Goal: Task Accomplishment & Management: Use online tool/utility

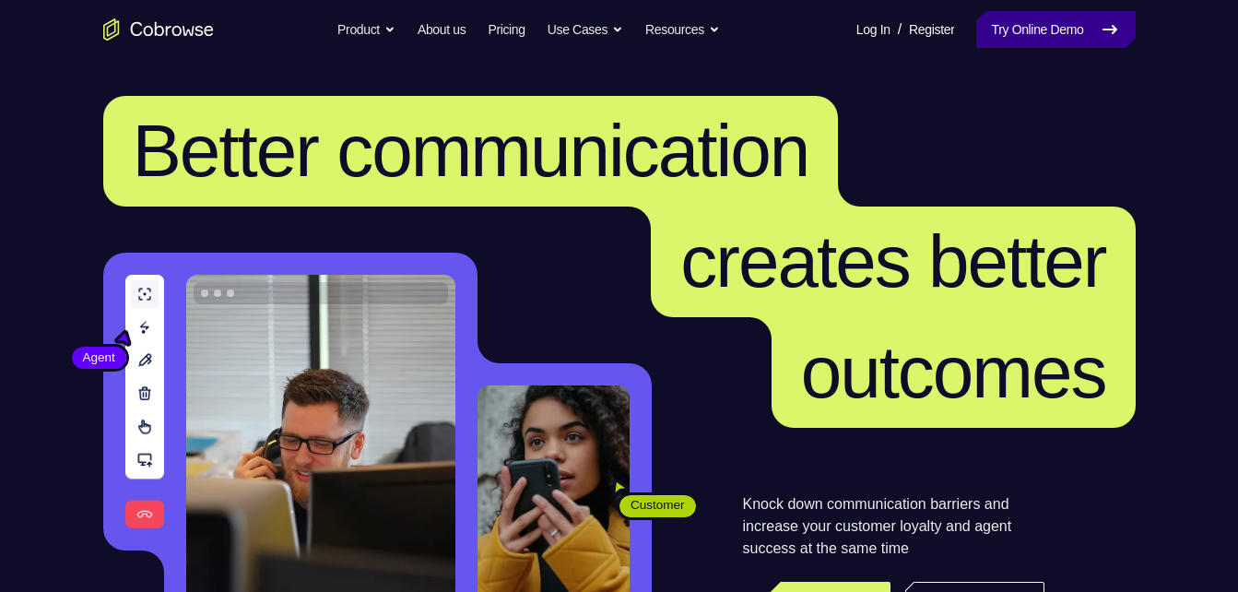
click at [1021, 32] on link "Try Online Demo" at bounding box center [1055, 29] width 159 height 37
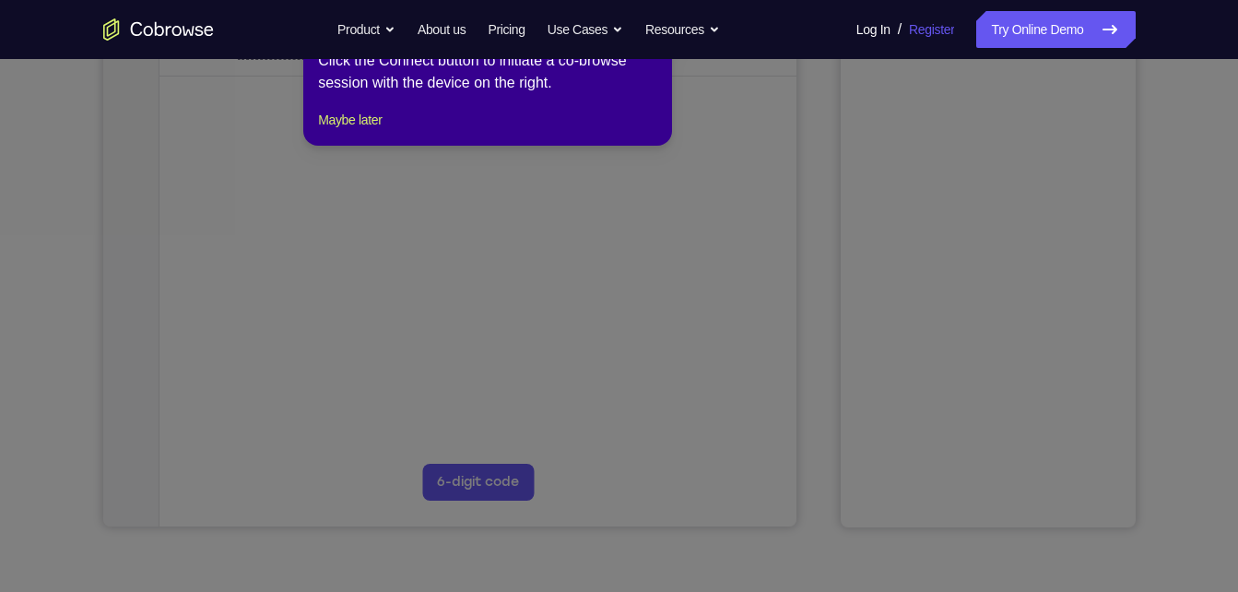
scroll to position [334, 0]
click at [366, 129] on button "Maybe later" at bounding box center [350, 118] width 64 height 22
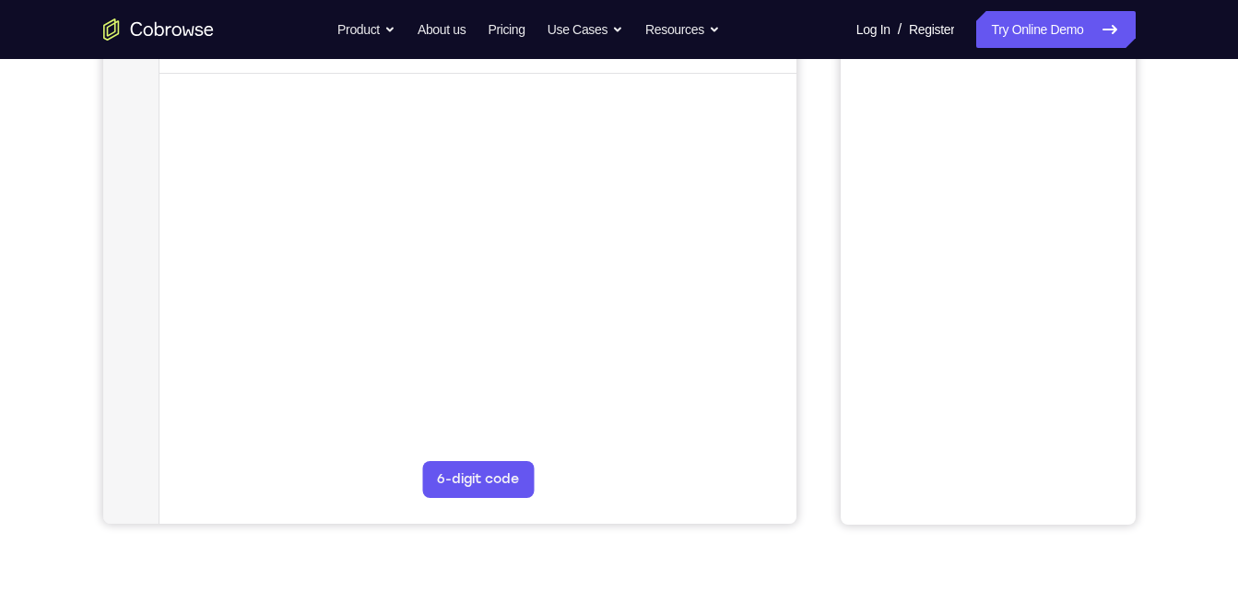
scroll to position [0, 0]
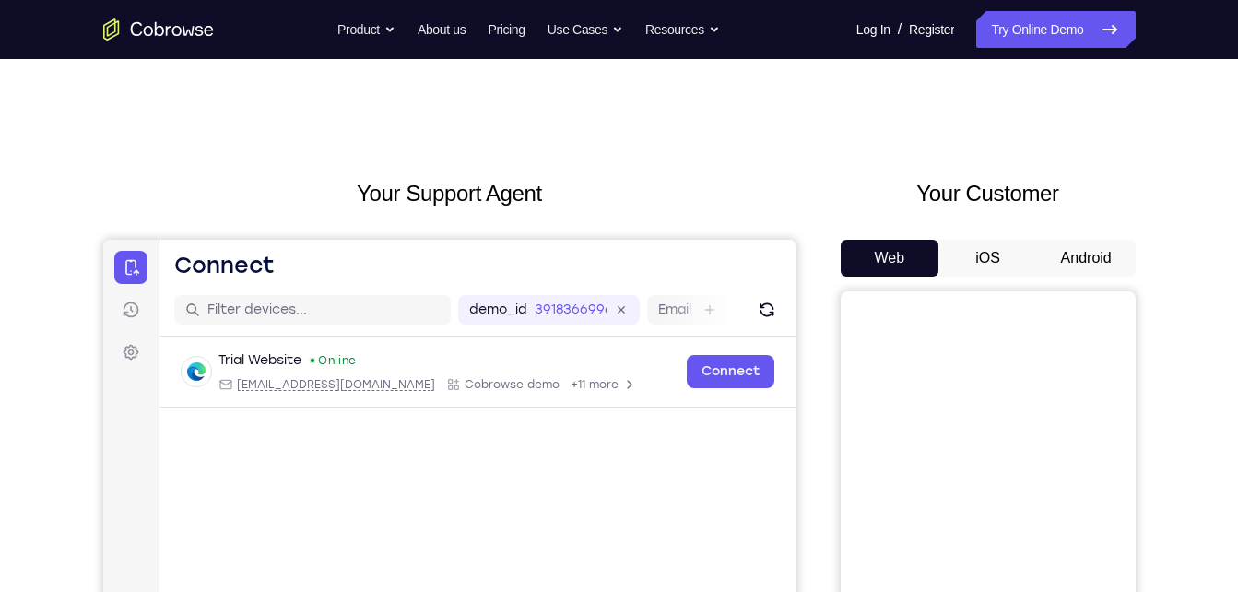
click at [1074, 254] on button "Android" at bounding box center [1086, 258] width 99 height 37
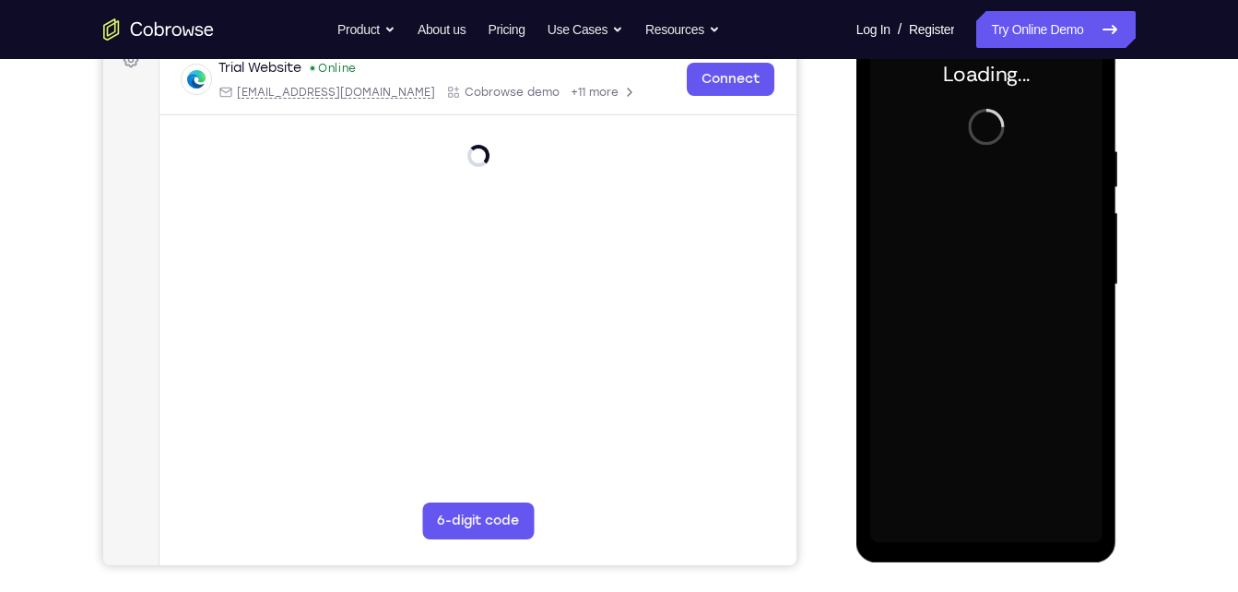
scroll to position [283, 0]
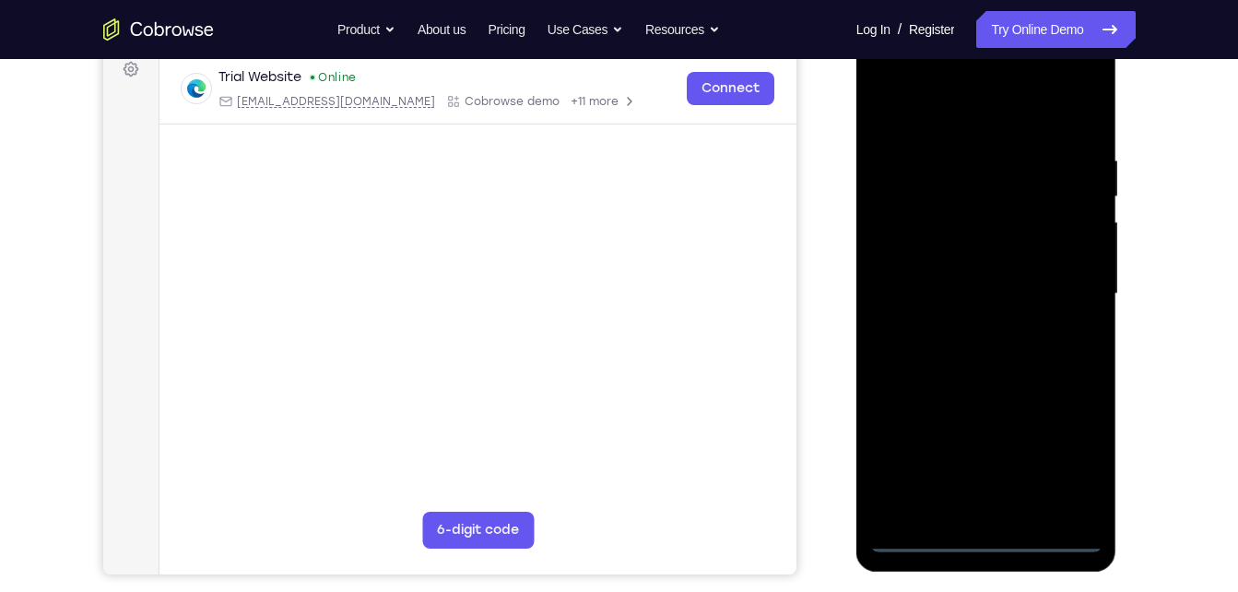
click at [984, 544] on div at bounding box center [986, 294] width 232 height 516
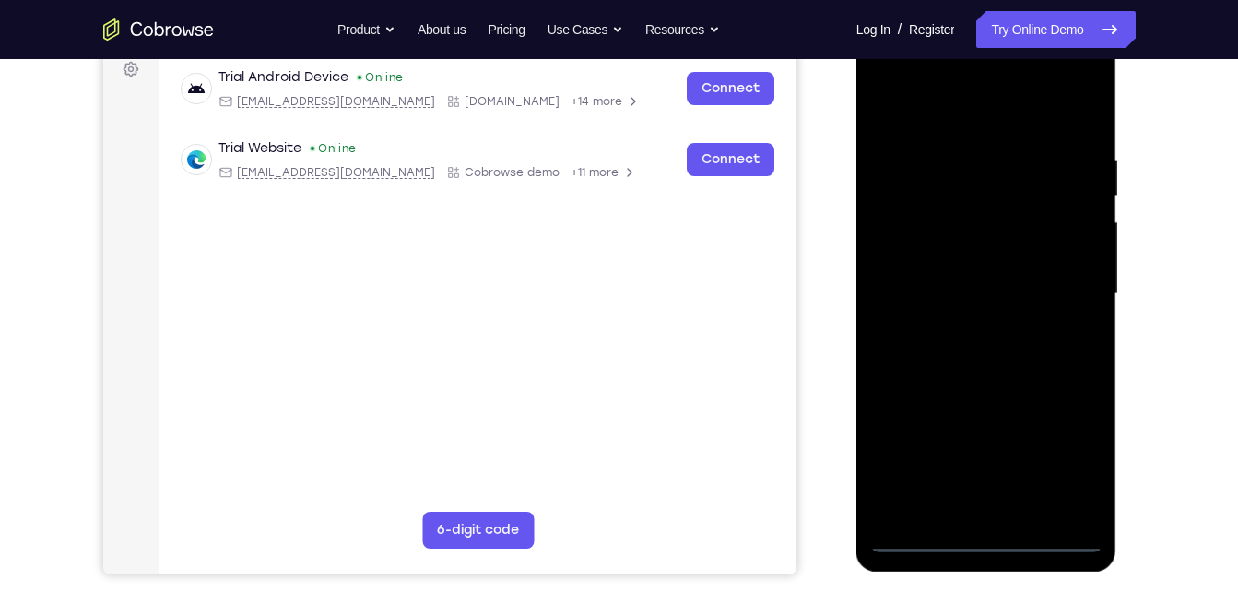
click at [1083, 452] on div at bounding box center [986, 294] width 232 height 516
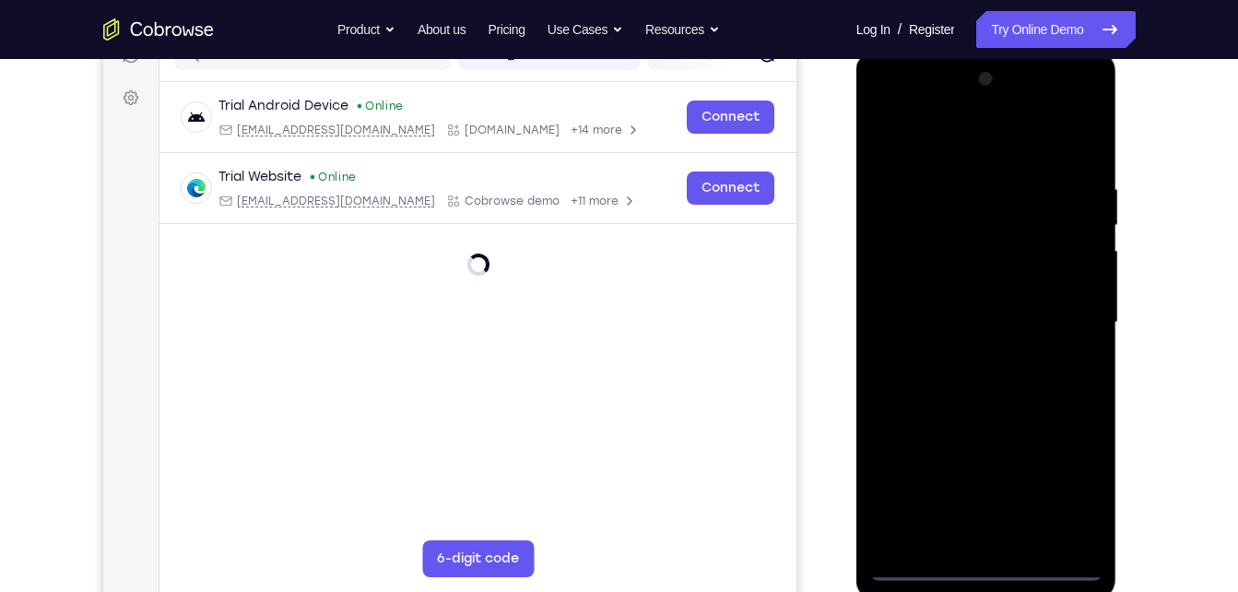
scroll to position [253, 0]
click at [911, 113] on div at bounding box center [986, 323] width 232 height 516
click at [1064, 311] on div at bounding box center [986, 323] width 232 height 516
click at [1061, 306] on div at bounding box center [986, 323] width 232 height 516
click at [1070, 309] on div at bounding box center [986, 323] width 232 height 516
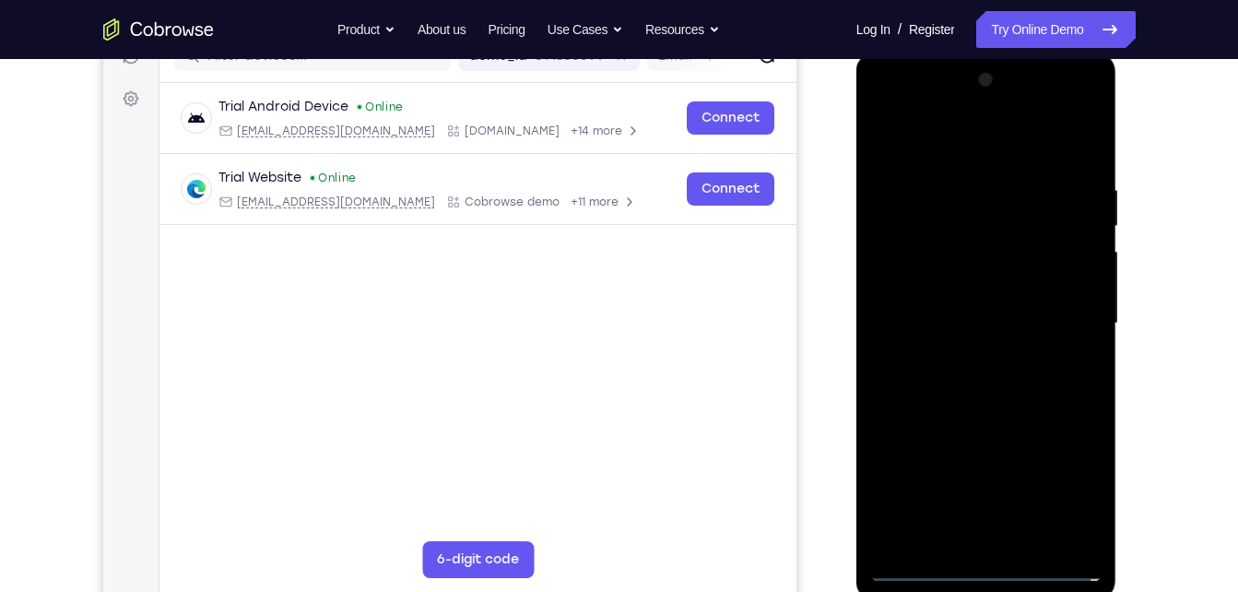
scroll to position [243, 0]
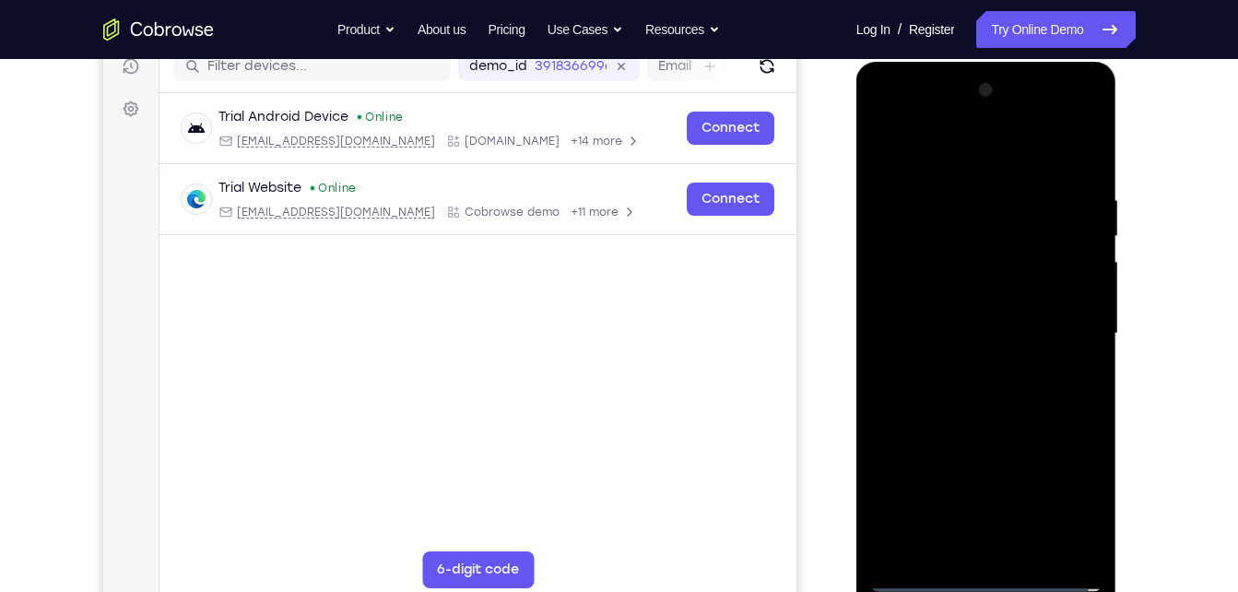
click at [968, 363] on div at bounding box center [986, 334] width 232 height 516
click at [976, 312] on div at bounding box center [986, 334] width 232 height 516
click at [981, 298] on div at bounding box center [986, 334] width 232 height 516
click at [981, 322] on div at bounding box center [986, 334] width 232 height 516
click at [951, 324] on div at bounding box center [986, 334] width 232 height 516
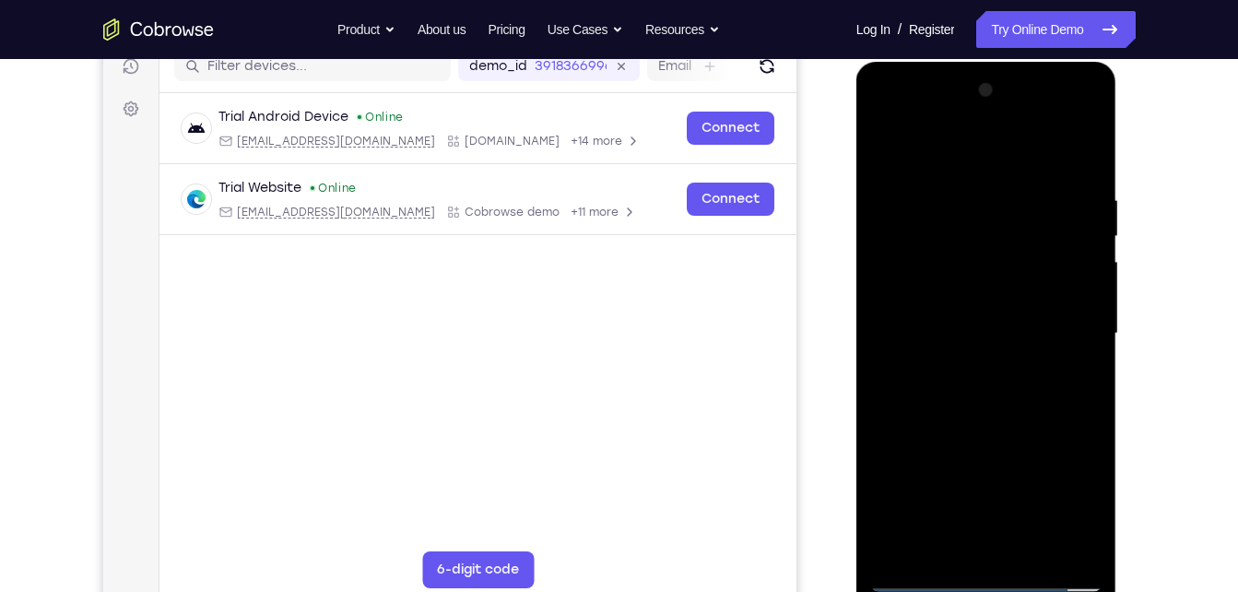
click at [1036, 548] on div at bounding box center [986, 334] width 232 height 516
click at [955, 419] on div at bounding box center [986, 334] width 232 height 516
click at [1029, 549] on div at bounding box center [986, 334] width 232 height 516
click at [1064, 146] on div at bounding box center [986, 334] width 232 height 516
click at [972, 425] on div at bounding box center [986, 334] width 232 height 516
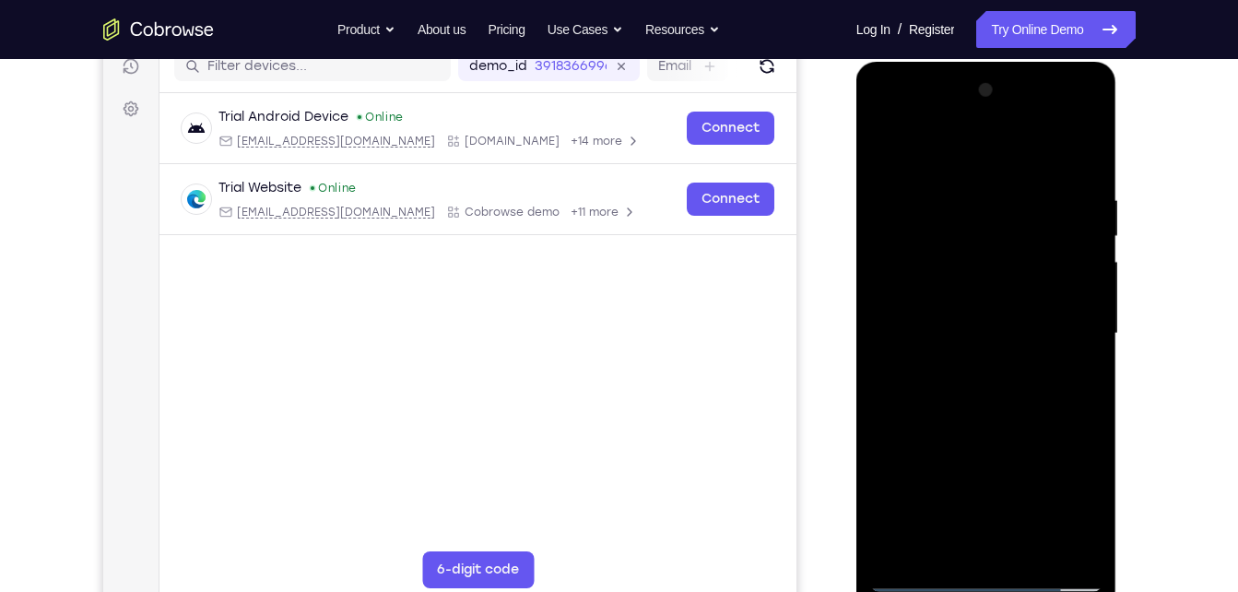
click at [999, 325] on div at bounding box center [986, 334] width 232 height 516
click at [958, 538] on div at bounding box center [986, 334] width 232 height 516
click at [1076, 382] on div at bounding box center [986, 334] width 232 height 516
click at [1075, 377] on div at bounding box center [986, 334] width 232 height 516
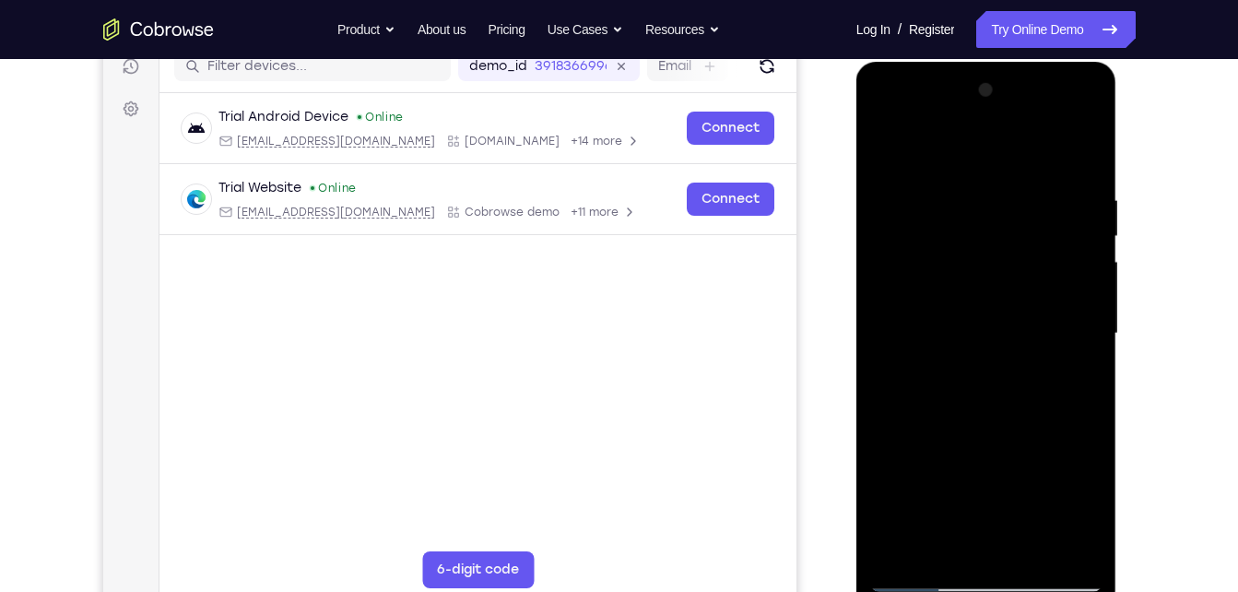
click at [1075, 377] on div at bounding box center [986, 334] width 232 height 516
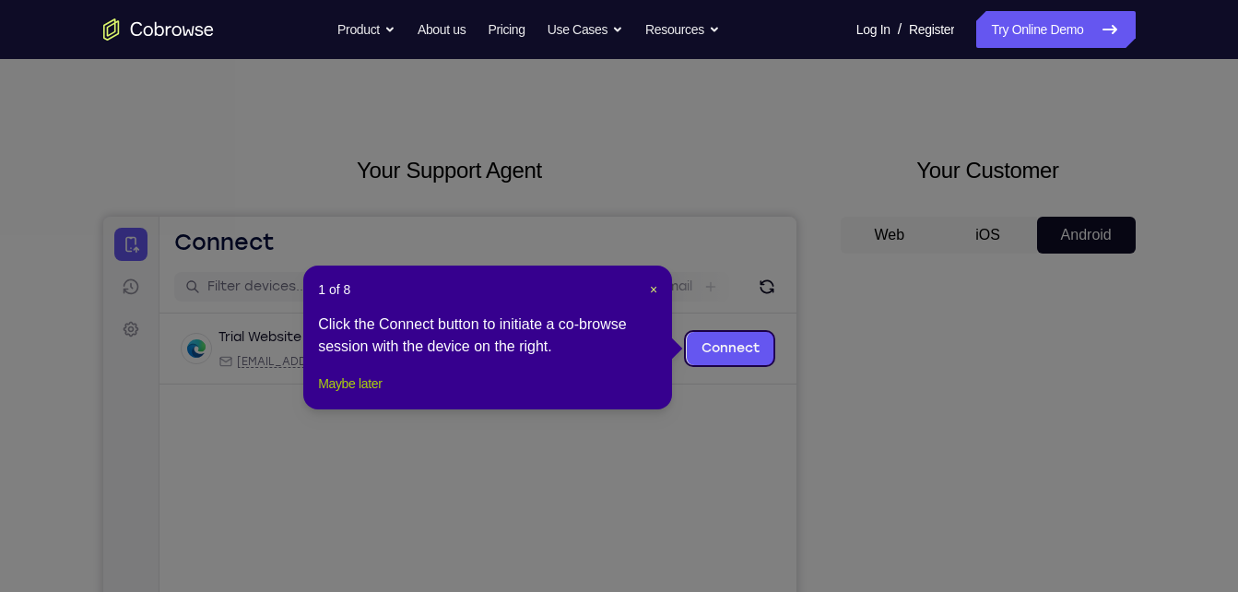
click at [352, 394] on button "Maybe later" at bounding box center [350, 383] width 64 height 22
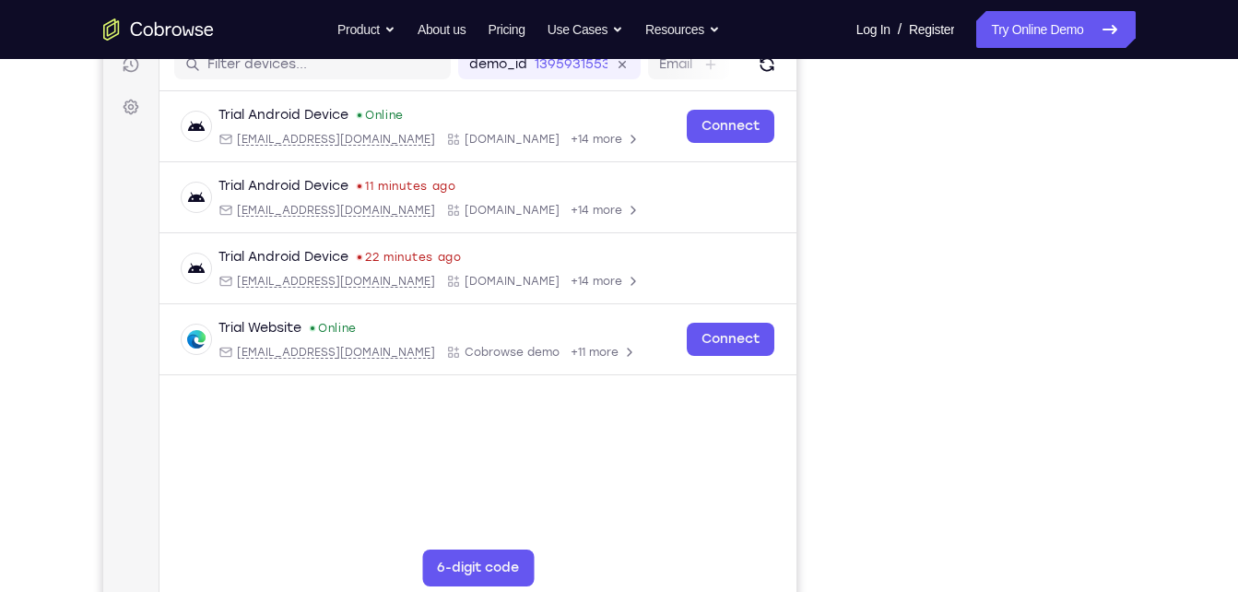
scroll to position [289, 0]
